Goal: Communication & Community: Answer question/provide support

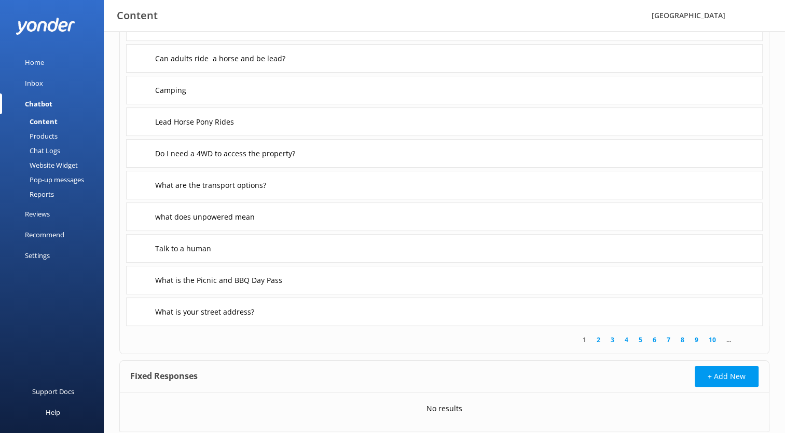
scroll to position [141, 0]
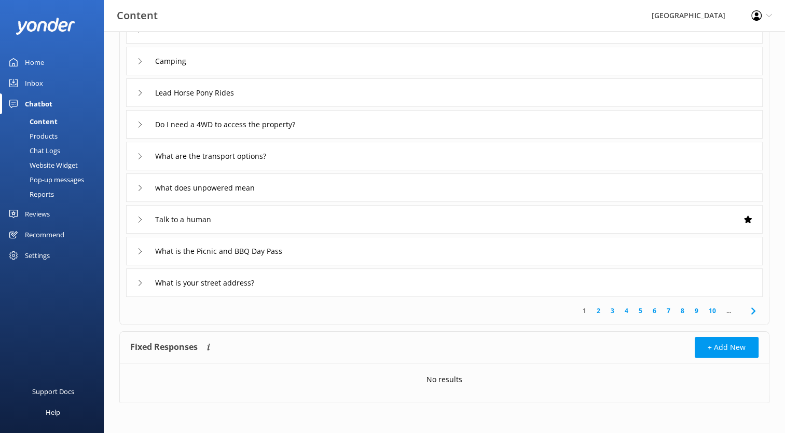
click at [141, 62] on icon at bounding box center [140, 61] width 6 height 6
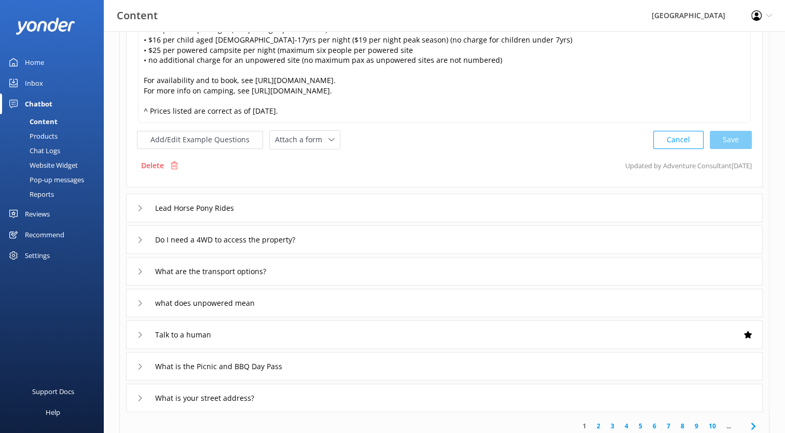
scroll to position [192, 0]
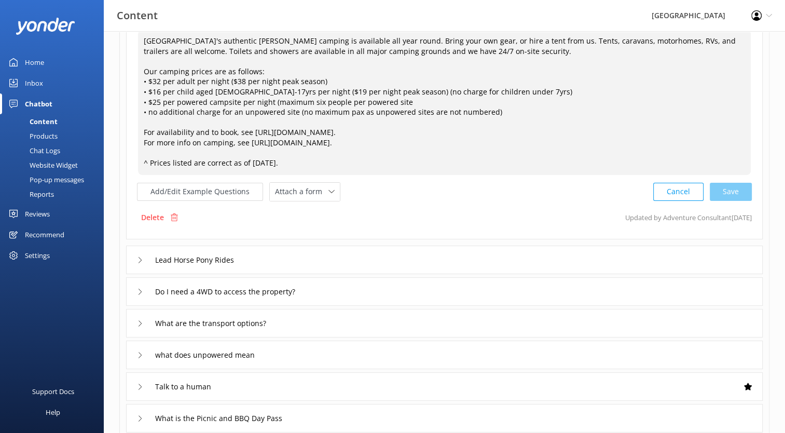
click at [405, 99] on textarea "[GEOGRAPHIC_DATA]'s authentic [PERSON_NAME] camping is available all year round…" at bounding box center [444, 102] width 613 height 145
click at [401, 143] on textarea "[GEOGRAPHIC_DATA]'s authentic [PERSON_NAME] camping is available all year round…" at bounding box center [444, 102] width 613 height 145
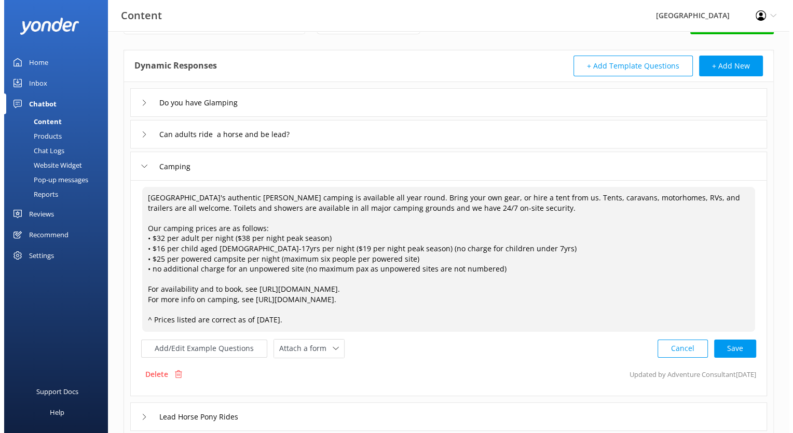
scroll to position [0, 0]
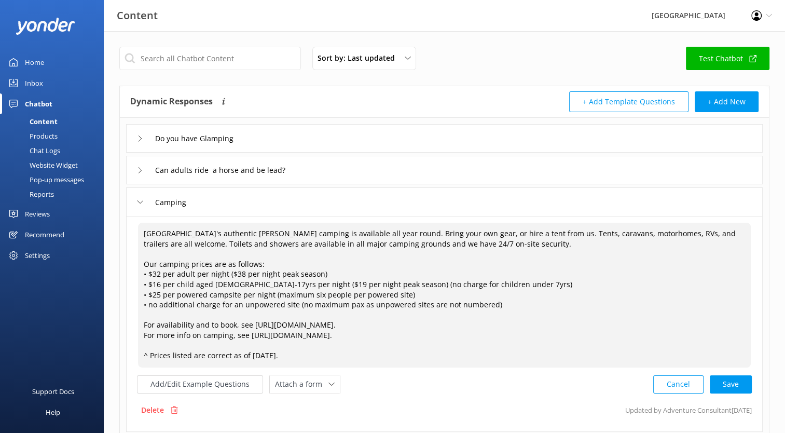
type textarea "[GEOGRAPHIC_DATA]'s authentic [PERSON_NAME] camping is available all year round…"
click at [160, 64] on input "text" at bounding box center [210, 58] width 182 height 23
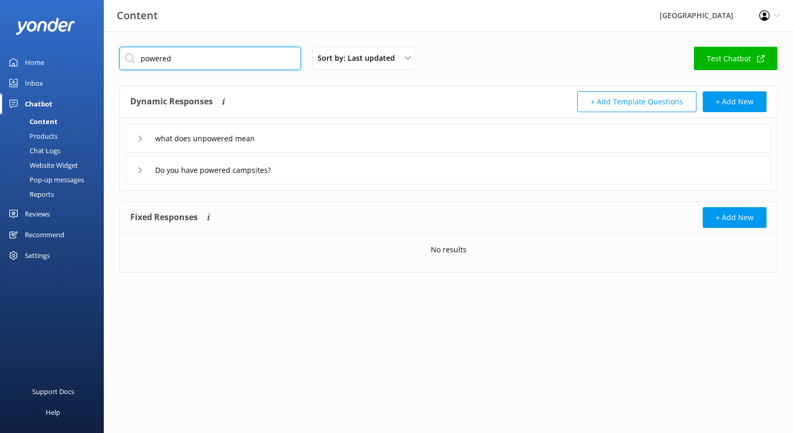
type input "powered"
click at [137, 169] on div "Do you have powered campsites?" at bounding box center [205, 169] width 137 height 17
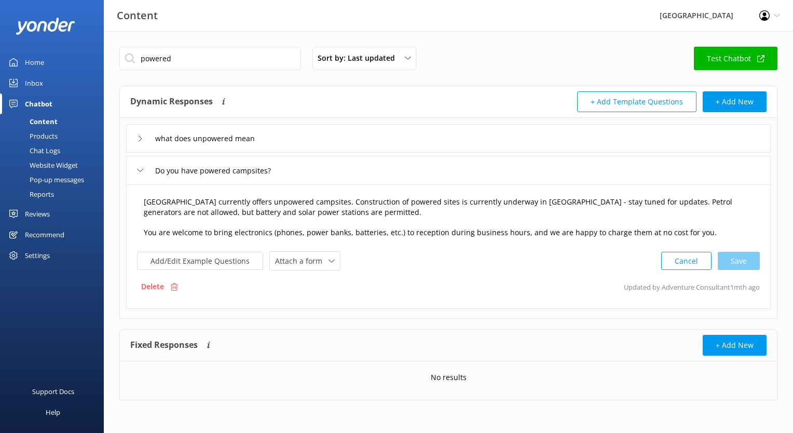
click at [382, 216] on textarea "[GEOGRAPHIC_DATA] currently offers unpowered campsites. Construction of powered…" at bounding box center [448, 217] width 620 height 53
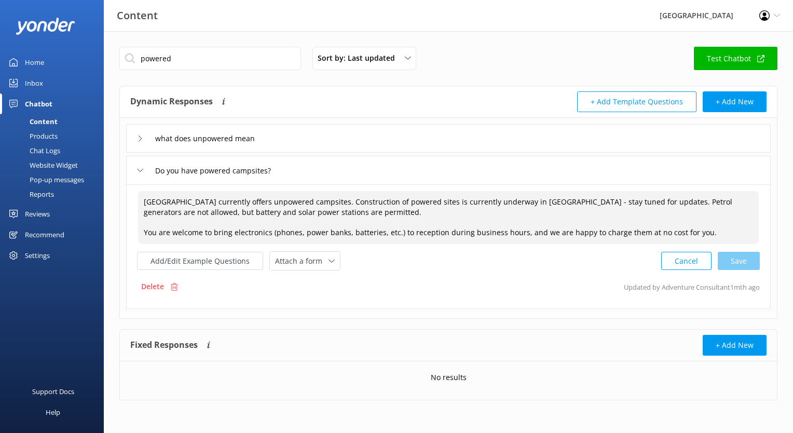
click at [567, 215] on textarea "[GEOGRAPHIC_DATA] currently offers unpowered campsites. Construction of powered…" at bounding box center [448, 217] width 620 height 53
drag, startPoint x: 257, startPoint y: 199, endPoint x: 393, endPoint y: 194, distance: 135.5
click at [388, 197] on textarea "[GEOGRAPHIC_DATA] currently offers unpowered campsites. Construction of powered…" at bounding box center [448, 217] width 620 height 53
click at [356, 200] on textarea "[GEOGRAPHIC_DATA] currently offers a limited number of powered sites is current…" at bounding box center [448, 217] width 620 height 53
drag, startPoint x: 593, startPoint y: 214, endPoint x: 391, endPoint y: 199, distance: 202.4
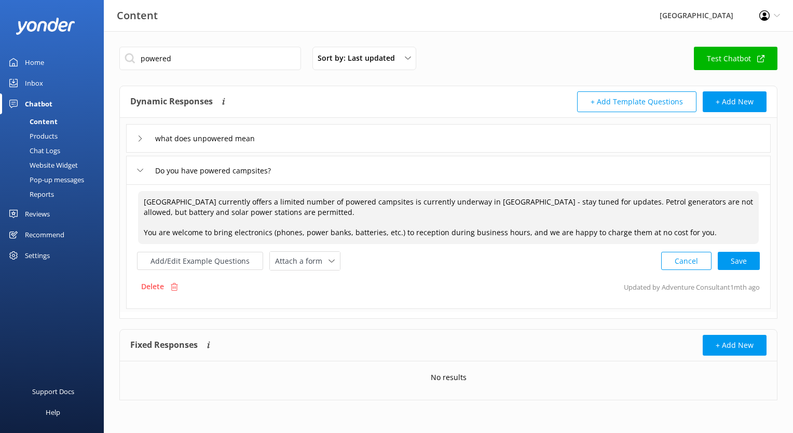
click at [391, 199] on textarea "[GEOGRAPHIC_DATA] currently offers a limited number of powered campsites is cur…" at bounding box center [448, 217] width 620 height 53
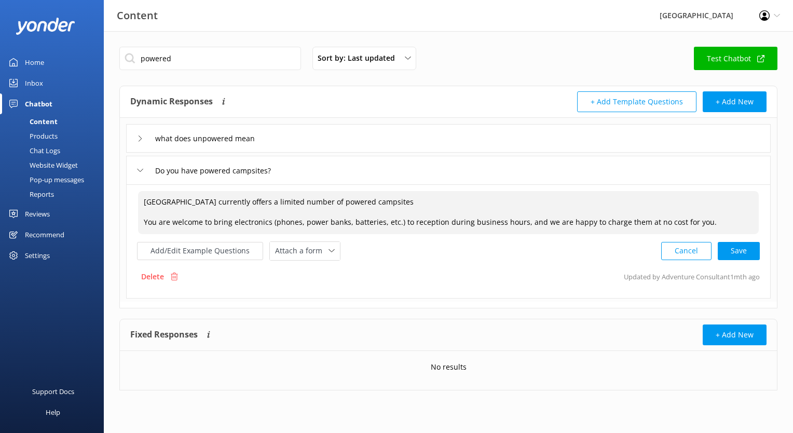
drag, startPoint x: 707, startPoint y: 221, endPoint x: 130, endPoint y: 220, distance: 576.8
click at [130, 220] on div "[GEOGRAPHIC_DATA] currently offers a limited number of powered campsites You ar…" at bounding box center [448, 241] width 644 height 114
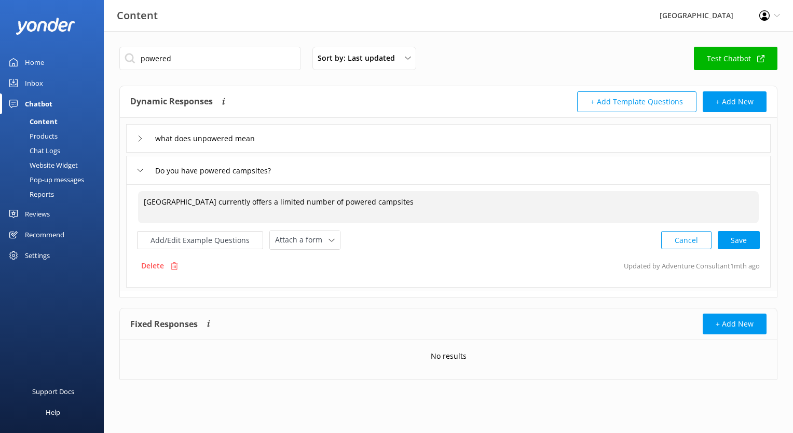
type textarea "[GEOGRAPHIC_DATA] currently offers a limited number of powered campsites"
drag, startPoint x: 403, startPoint y: 198, endPoint x: 63, endPoint y: 194, distance: 340.3
click at [63, 194] on div "Content [GEOGRAPHIC_DATA] Profile Settings Logout Home Inbox Chatbot Content Pr…" at bounding box center [396, 220] width 793 height 379
paste textarea "A limited number of powered campsites are available and must be booked in advan…"
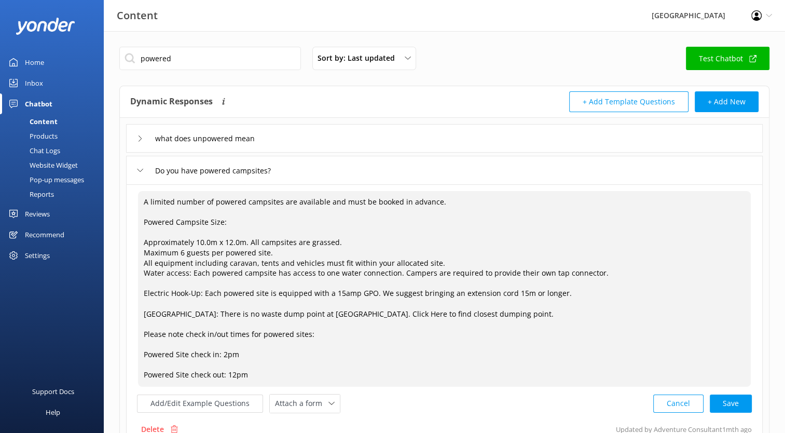
click at [471, 200] on textarea "A limited number of powered campsites are available and must be booked in advan…" at bounding box center [444, 289] width 613 height 196
drag, startPoint x: 446, startPoint y: 200, endPoint x: 326, endPoint y: 196, distance: 119.9
click at [326, 196] on textarea "A limited number of powered campsites are available and must be booked in advan…" at bounding box center [444, 289] width 613 height 196
drag, startPoint x: 143, startPoint y: 241, endPoint x: 143, endPoint y: 234, distance: 6.8
click at [143, 234] on textarea "A limited number of powered campsites are available. Powered Campsite Size: App…" at bounding box center [444, 289] width 613 height 196
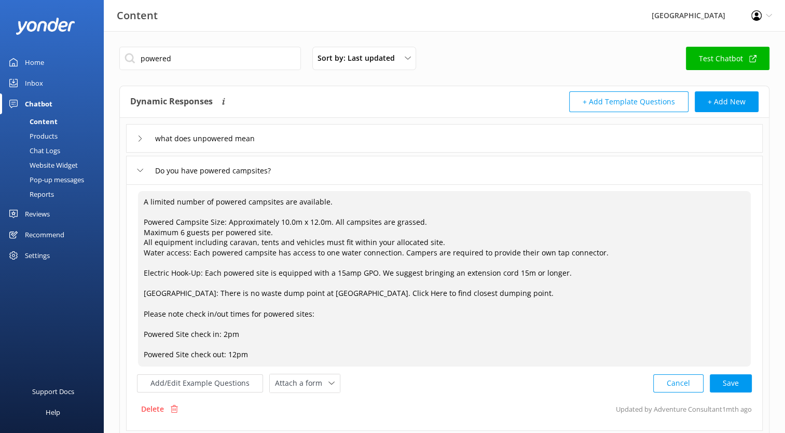
drag, startPoint x: 224, startPoint y: 221, endPoint x: 148, endPoint y: 215, distance: 76.0
click at [148, 215] on textarea "A limited number of powered campsites are available. Powered Campsite Size: App…" at bounding box center [444, 278] width 613 height 175
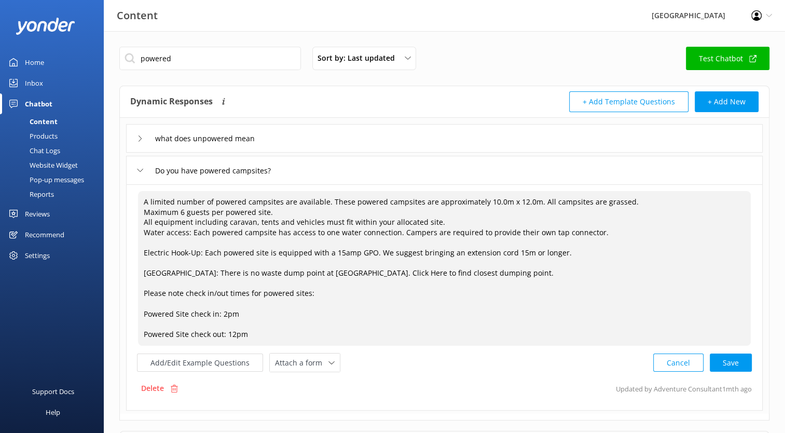
click at [493, 200] on textarea "A limited number of powered campsites are available. These powered campsites ar…" at bounding box center [444, 268] width 613 height 155
click at [517, 200] on textarea "A limited number of powered campsites are available. These powered campsites ar…" at bounding box center [444, 268] width 613 height 155
drag, startPoint x: 520, startPoint y: 200, endPoint x: 708, endPoint y: 304, distance: 215.4
click at [520, 200] on textarea "A limited number of powered campsites are available. These powered campsites ar…" at bounding box center [444, 268] width 613 height 155
click at [521, 198] on textarea "A limited number of powered campsites are available. These powered campsites ar…" at bounding box center [444, 268] width 613 height 155
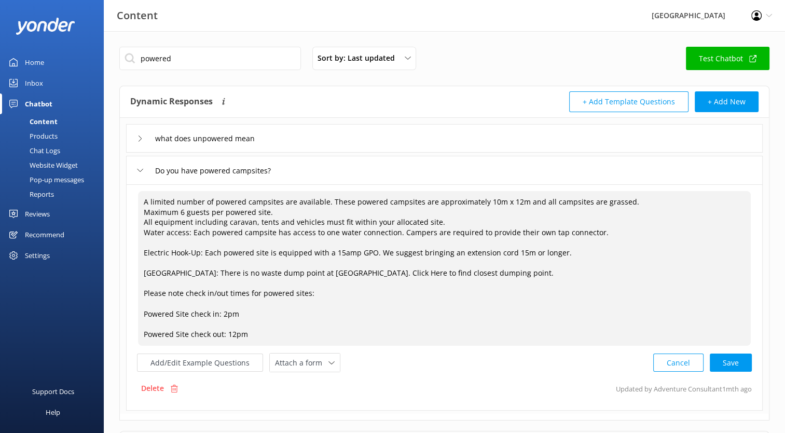
click at [564, 201] on textarea "A limited number of powered campsites are available. These powered campsites ar…" at bounding box center [444, 268] width 613 height 155
click at [640, 200] on textarea "A limited number of powered campsites are available. These powered campsites ar…" at bounding box center [444, 268] width 613 height 155
click at [144, 210] on textarea "A limited number of powered campsites are available. These powered campsites ar…" at bounding box center [444, 268] width 613 height 155
click at [143, 210] on textarea "A limited number of powered campsites are available. These powered campsites ar…" at bounding box center [444, 268] width 613 height 155
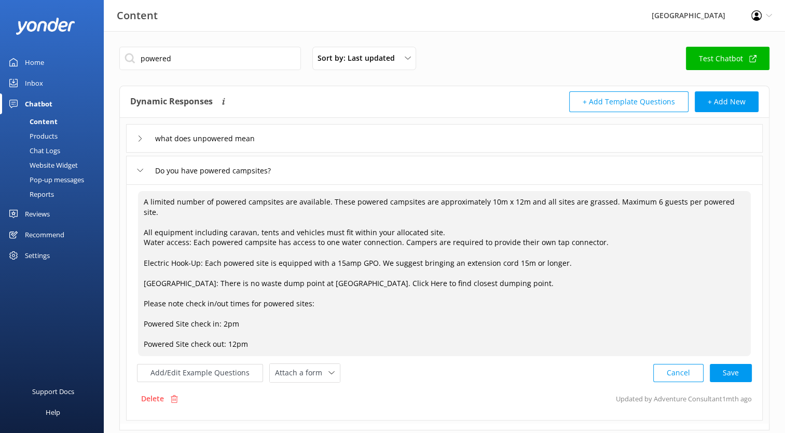
click at [145, 232] on textarea "A limited number of powered campsites are available. These powered campsites ar…" at bounding box center [444, 273] width 613 height 165
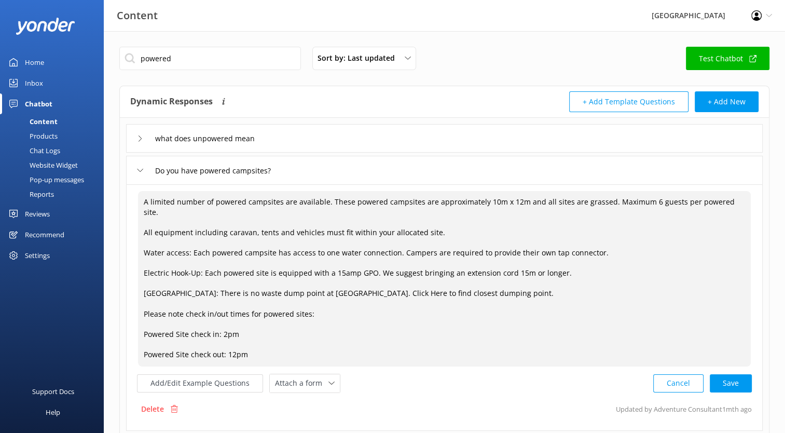
drag, startPoint x: 193, startPoint y: 240, endPoint x: 166, endPoint y: 240, distance: 27.0
click at [166, 240] on textarea "A limited number of powered campsites are available. These powered campsites ar…" at bounding box center [444, 278] width 613 height 175
click at [174, 249] on textarea "A limited number of powered campsites are available. These powered campsites ar…" at bounding box center [444, 278] width 613 height 175
drag, startPoint x: 191, startPoint y: 242, endPoint x: 135, endPoint y: 242, distance: 56.0
click at [135, 242] on div "A limited number of powered campsites are available. These powered campsites ar…" at bounding box center [444, 307] width 636 height 246
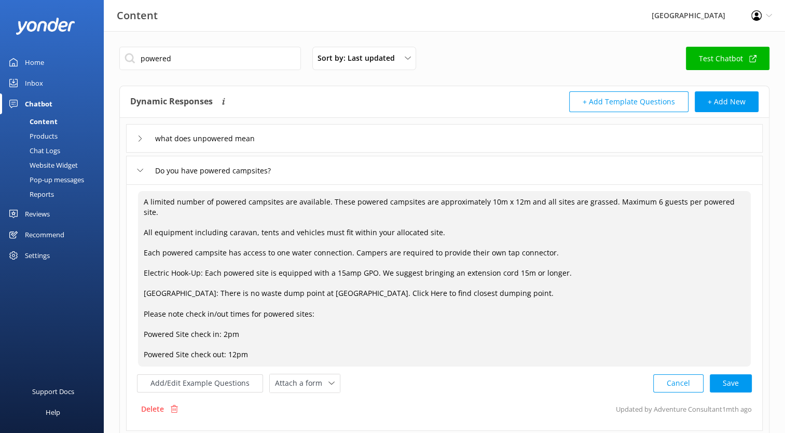
click at [556, 245] on textarea "A limited number of powered campsites are available. These powered campsites ar…" at bounding box center [444, 278] width 613 height 175
click at [563, 256] on textarea "A limited number of powered campsites are available. These powered campsites ar…" at bounding box center [444, 278] width 613 height 175
drag, startPoint x: 529, startPoint y: 285, endPoint x: 134, endPoint y: 280, distance: 394.7
click at [134, 280] on div "A limited number of powered campsites are available. These powered campsites ar…" at bounding box center [444, 307] width 636 height 246
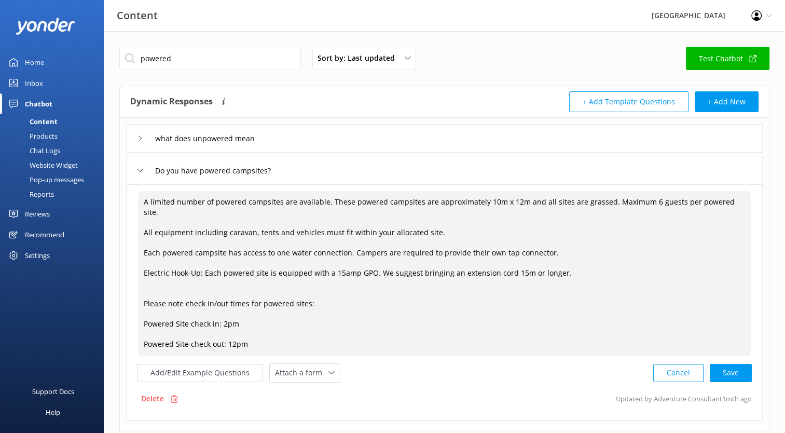
drag, startPoint x: 251, startPoint y: 334, endPoint x: 143, endPoint y: 273, distance: 123.1
click at [143, 273] on textarea "A limited number of powered campsites are available. These powered campsites ar…" at bounding box center [444, 273] width 613 height 165
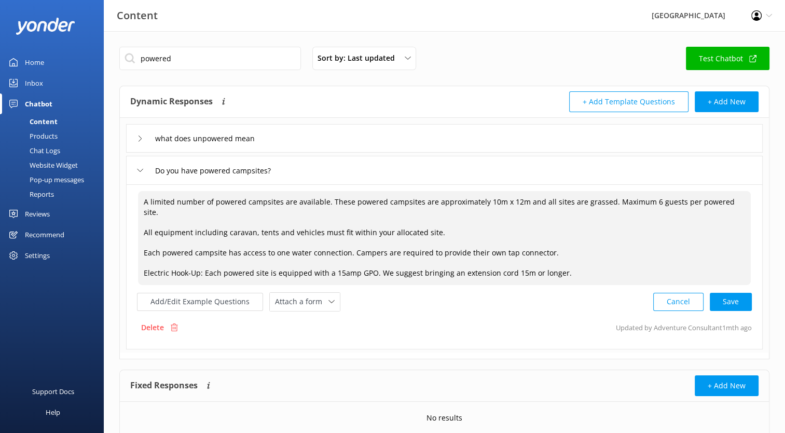
click at [144, 219] on textarea "A limited number of powered campsites are available. These powered campsites ar…" at bounding box center [444, 238] width 613 height 94
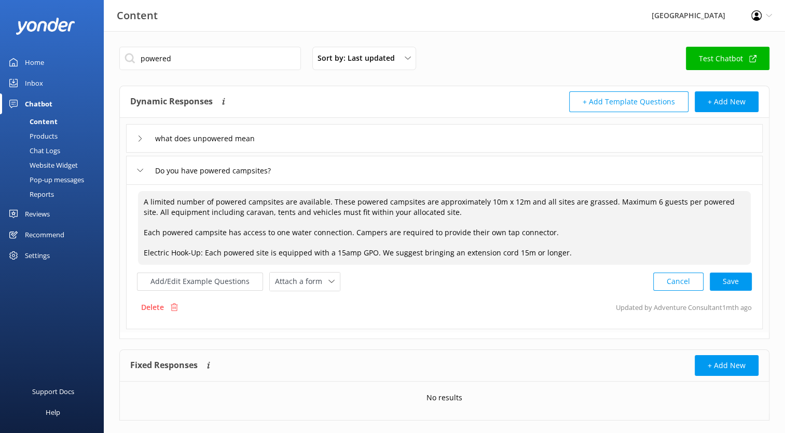
click at [329, 198] on textarea "A limited number of powered campsites are available. These powered campsites ar…" at bounding box center [444, 228] width 613 height 74
click at [326, 204] on textarea "A limited number of powered campsites are available. These powered campsites ar…" at bounding box center [444, 228] width 613 height 74
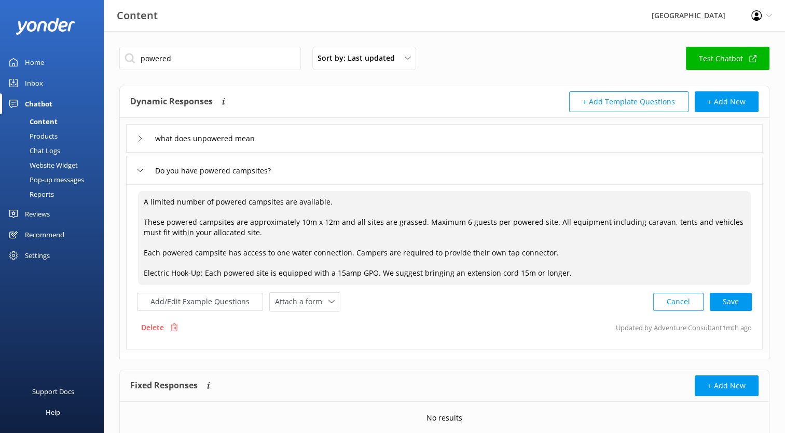
click at [328, 203] on textarea "A limited number of powered campsites are available. These powered campsites ar…" at bounding box center [444, 238] width 613 height 94
click at [145, 200] on textarea "A limited number of powered campsites are available. These powered campsites ar…" at bounding box center [444, 238] width 613 height 94
click at [356, 223] on textarea "[GEOGRAPHIC_DATA] has a limited number of powered campsites are available. Thes…" at bounding box center [444, 238] width 613 height 94
click at [366, 229] on textarea "[GEOGRAPHIC_DATA] has a limited number of powered campsites are available. Thes…" at bounding box center [444, 238] width 613 height 94
drag, startPoint x: 564, startPoint y: 274, endPoint x: 110, endPoint y: 179, distance: 463.0
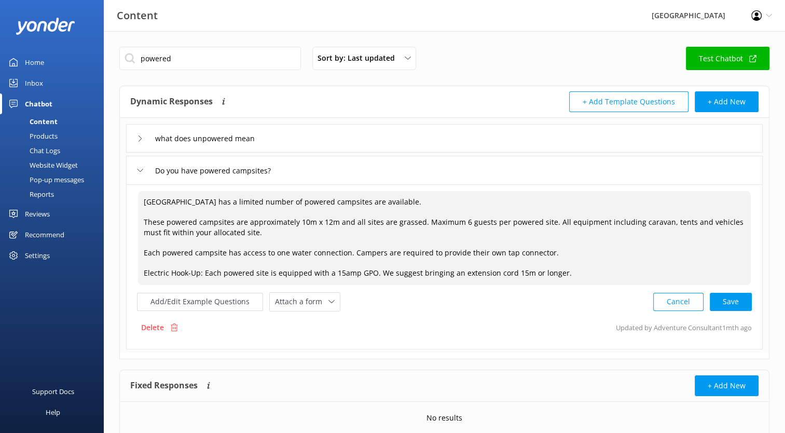
click at [110, 179] on div "powered Sort by: Last updated Title (A-Z) Last updated Test Chatbot Dynamic Res…" at bounding box center [444, 251] width 681 height 441
click at [735, 302] on div "Cancel Loading.." at bounding box center [703, 300] width 98 height 19
type textarea "[GEOGRAPHIC_DATA] has a limited number of powered campsites are available. Thes…"
